Goal: Find specific page/section: Find specific page/section

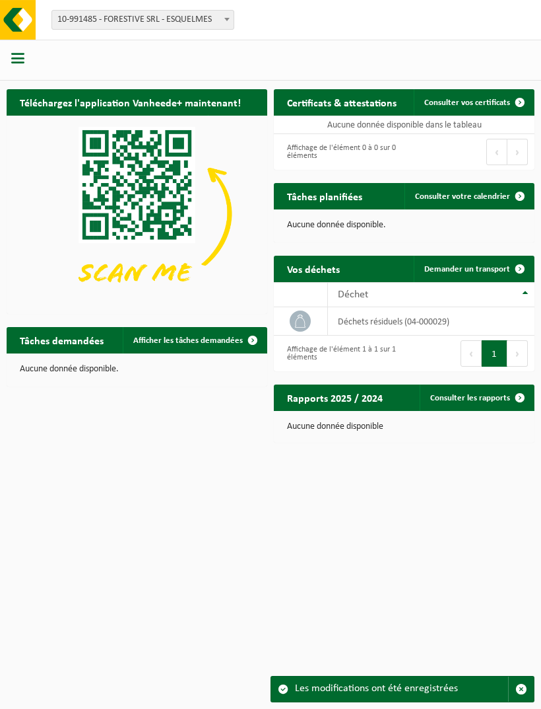
click at [227, 24] on span at bounding box center [227, 19] width 13 height 17
click at [462, 75] on div at bounding box center [270, 60] width 541 height 41
click at [18, 65] on button "button" at bounding box center [17, 60] width 13 height 17
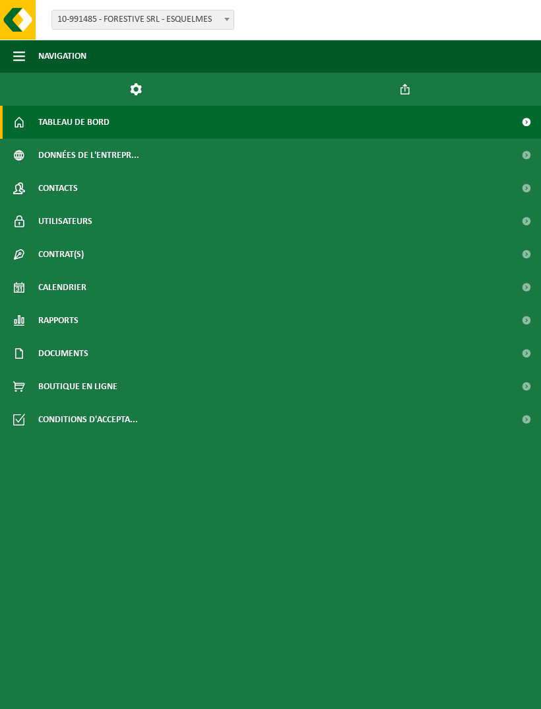
click at [115, 391] on span "Boutique en ligne" at bounding box center [77, 386] width 79 height 33
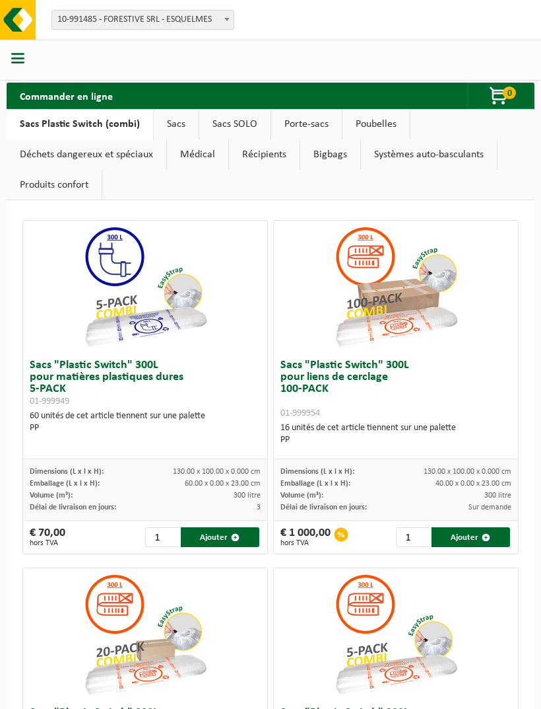
click at [18, 65] on button "button" at bounding box center [17, 60] width 13 height 17
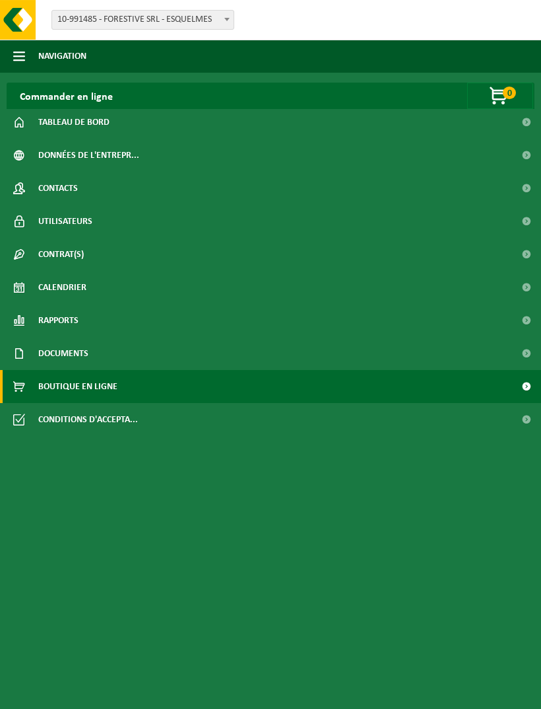
click at [70, 194] on span "Contacts" at bounding box center [58, 188] width 40 height 33
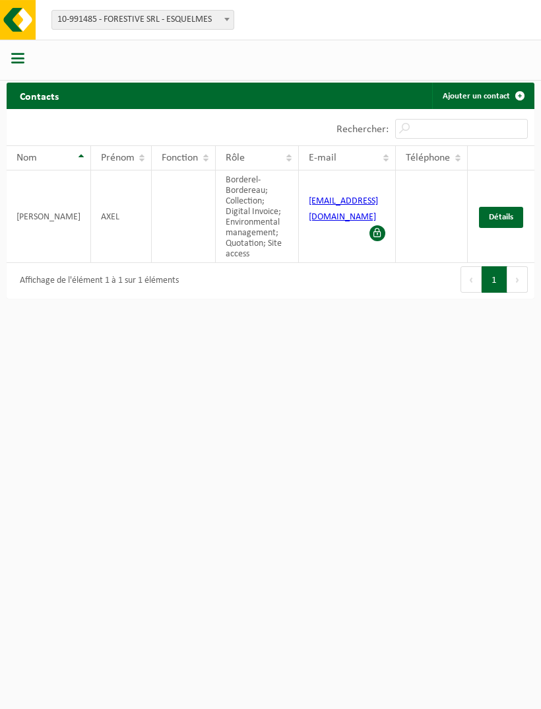
click at [24, 56] on span "button" at bounding box center [17, 58] width 13 height 13
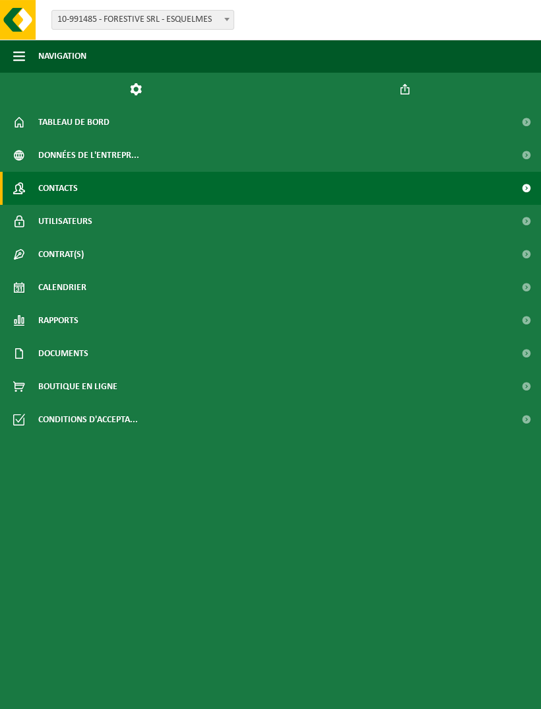
click at [399, 96] on link "Clôturer" at bounding box center [407, 89] width 36 height 33
